Goal: Transaction & Acquisition: Obtain resource

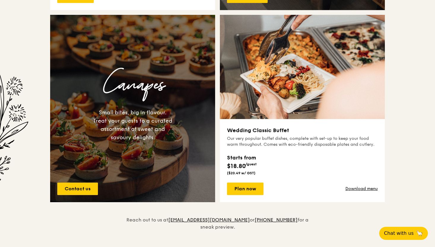
scroll to position [401, 0]
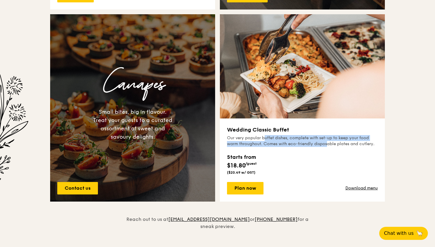
drag, startPoint x: 245, startPoint y: 139, endPoint x: 310, endPoint y: 141, distance: 64.7
click at [310, 141] on div "Our very popular buffet dishes, complete with set-up to keep your food warm thr…" at bounding box center [302, 141] width 151 height 12
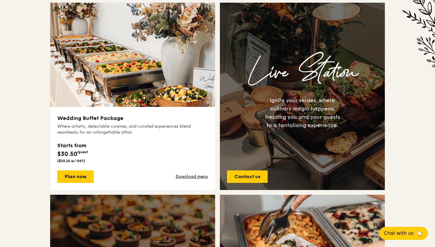
scroll to position [221, 0]
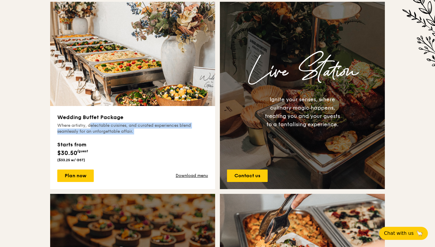
drag, startPoint x: 75, startPoint y: 124, endPoint x: 142, endPoint y: 136, distance: 67.9
click at [142, 136] on div "Wedding Buffet Package Where artistry, delectable cuisines, and curated experie…" at bounding box center [132, 147] width 151 height 69
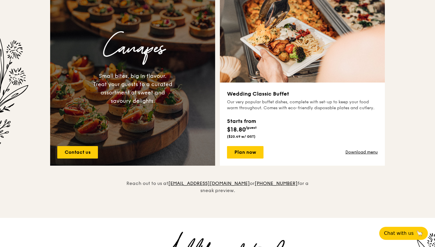
scroll to position [450, 0]
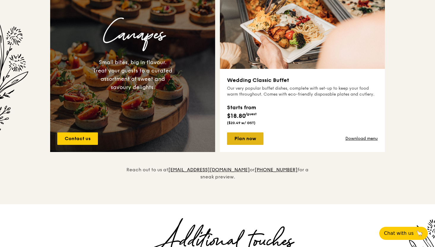
click at [249, 139] on link "Plan now" at bounding box center [245, 138] width 36 height 12
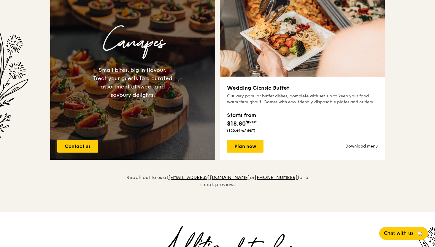
scroll to position [447, 0]
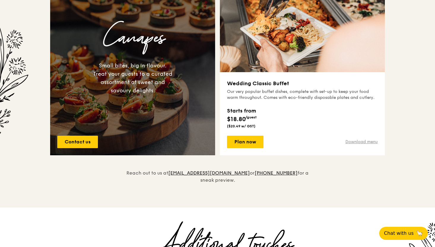
click at [371, 143] on link "Download menu" at bounding box center [361, 142] width 32 height 6
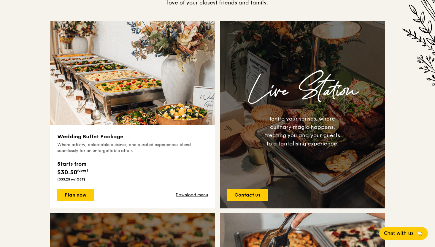
scroll to position [199, 0]
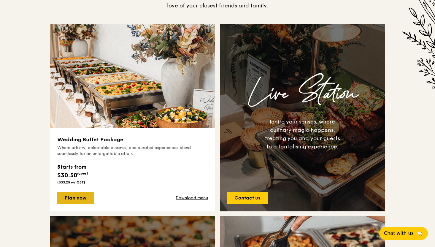
click at [81, 197] on link "Plan now" at bounding box center [75, 198] width 36 height 12
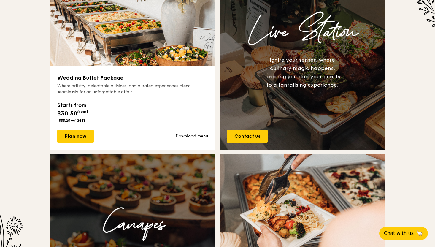
scroll to position [261, 0]
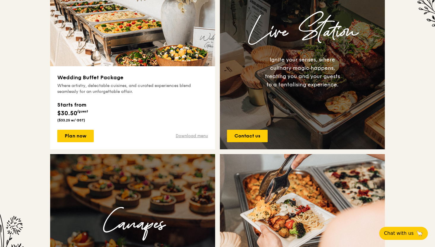
click at [189, 138] on link "Download menu" at bounding box center [192, 136] width 32 height 6
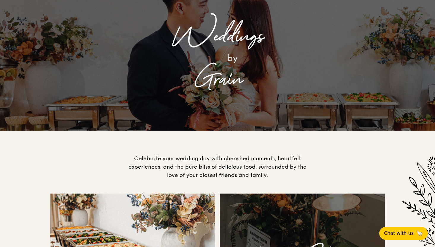
scroll to position [0, 0]
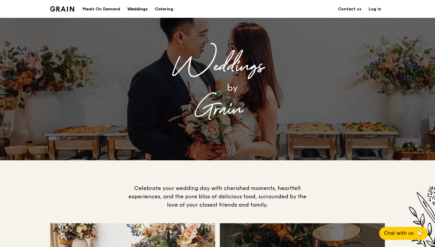
click at [135, 10] on div "Weddings" at bounding box center [137, 9] width 20 height 18
